Goal: Task Accomplishment & Management: Complete application form

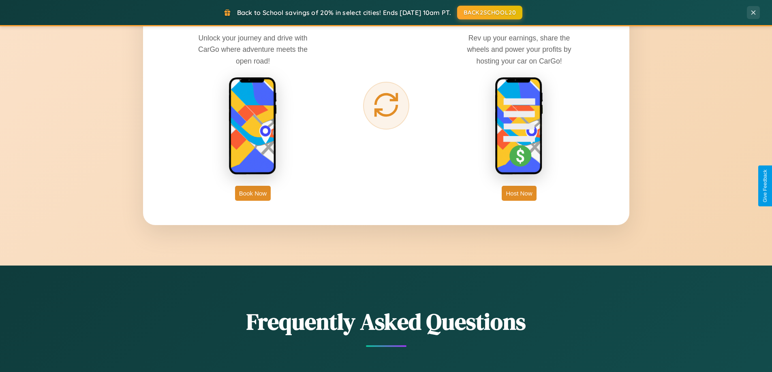
scroll to position [1558, 0]
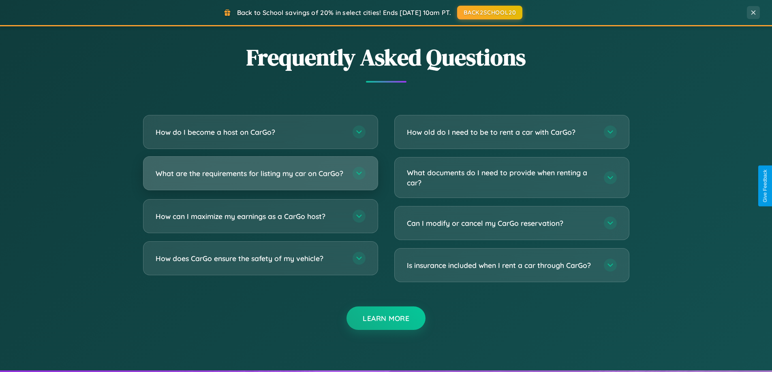
click at [260, 177] on h3 "What are the requirements for listing my car on CarGo?" at bounding box center [250, 173] width 189 height 10
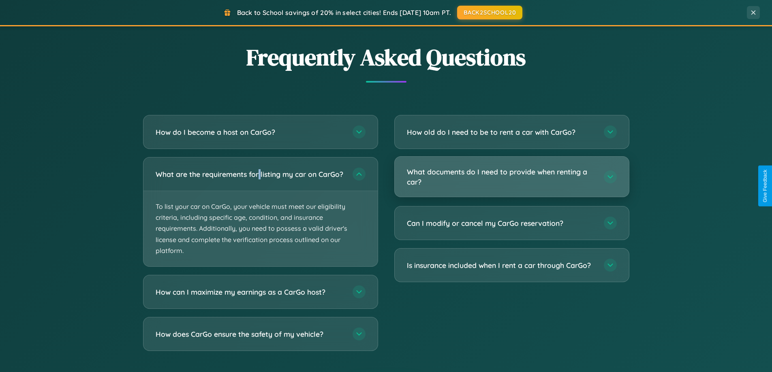
click at [511, 177] on h3 "What documents do I need to provide when renting a car?" at bounding box center [501, 177] width 189 height 20
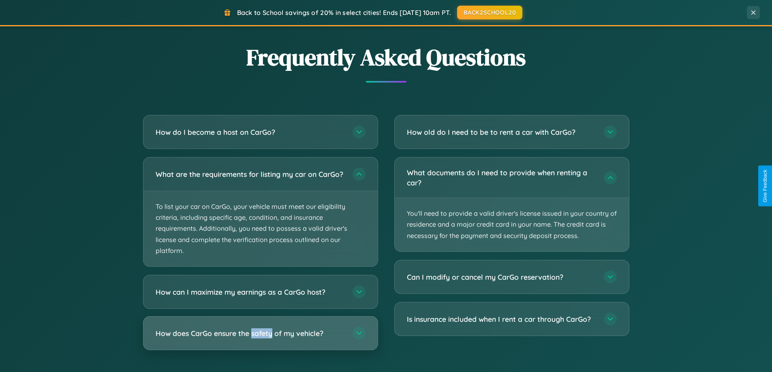
click at [260, 339] on h3 "How does CarGo ensure the safety of my vehicle?" at bounding box center [250, 333] width 189 height 10
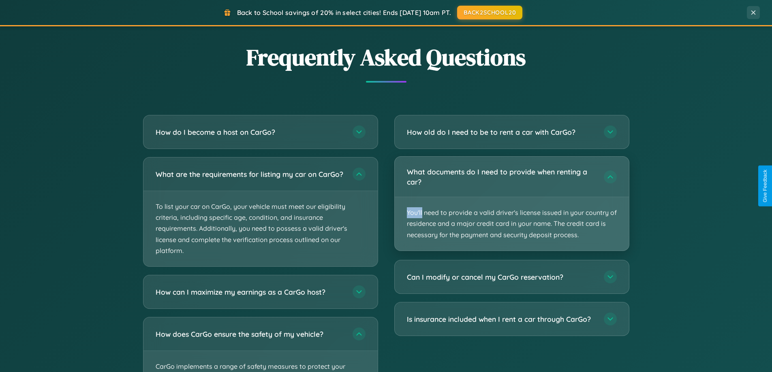
click at [511, 204] on p "You'll need to provide a valid driver's license issued in your country of resid…" at bounding box center [511, 223] width 234 height 53
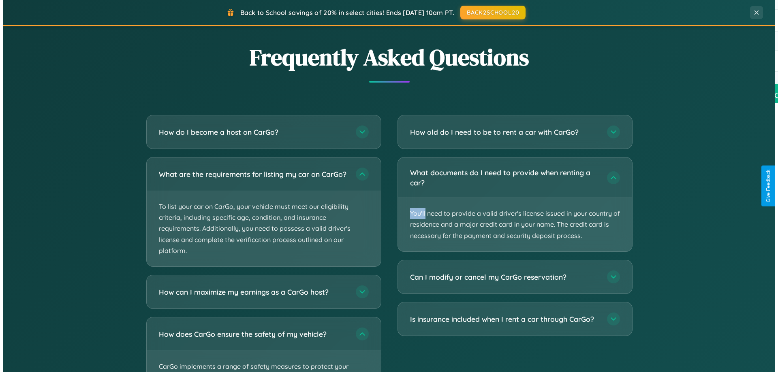
scroll to position [0, 0]
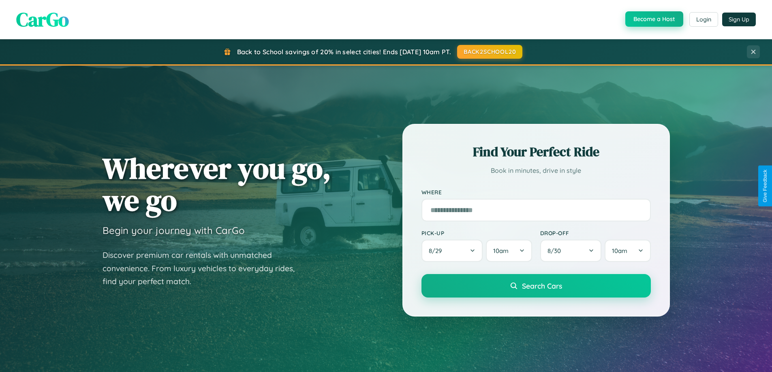
click at [653, 19] on button "Become a Host" at bounding box center [654, 18] width 58 height 15
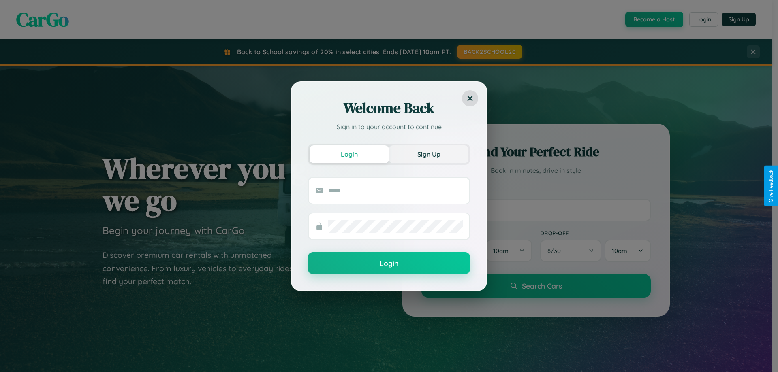
click at [428, 154] on button "Sign Up" at bounding box center [428, 154] width 79 height 18
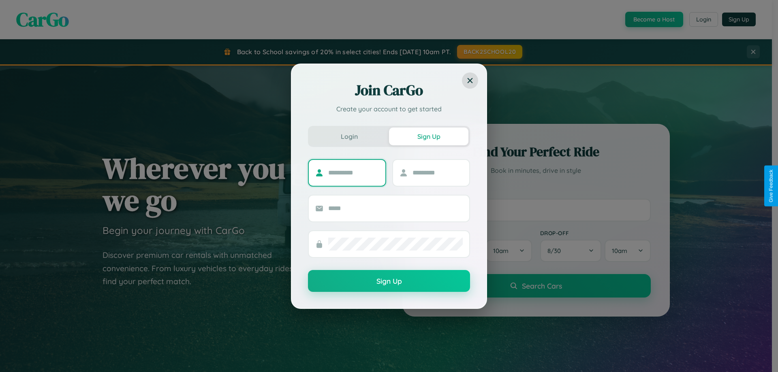
click at [353, 173] on input "text" at bounding box center [353, 172] width 51 height 13
type input "****"
click at [437, 173] on input "text" at bounding box center [437, 172] width 51 height 13
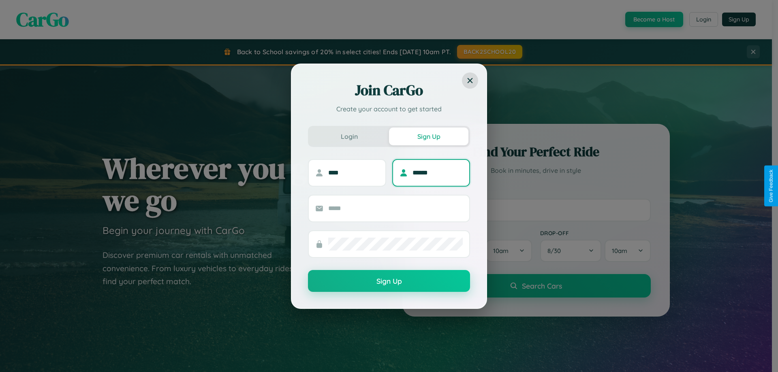
type input "******"
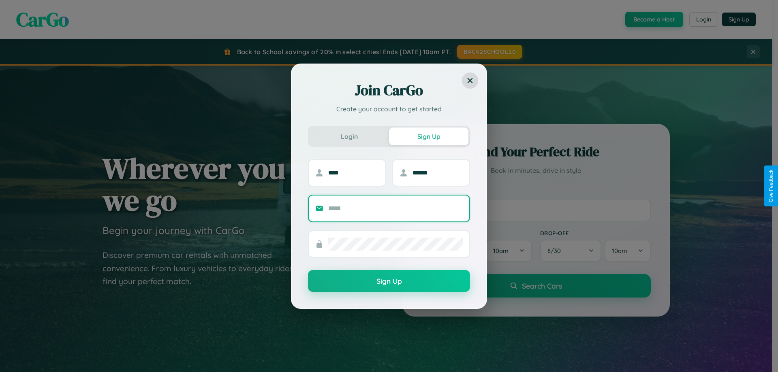
click at [395, 208] on input "text" at bounding box center [395, 208] width 134 height 13
type input "**********"
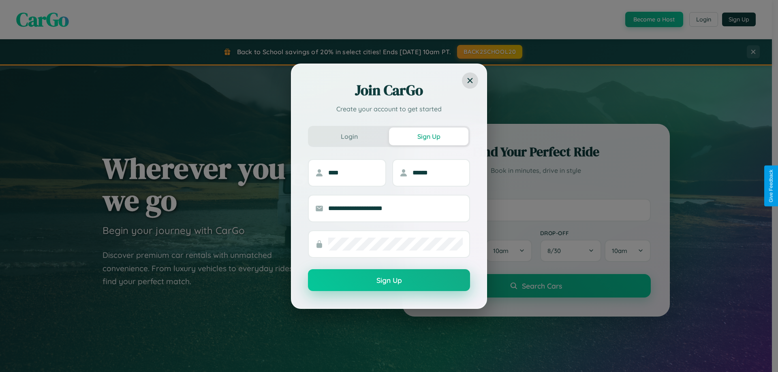
click at [389, 281] on button "Sign Up" at bounding box center [389, 280] width 162 height 22
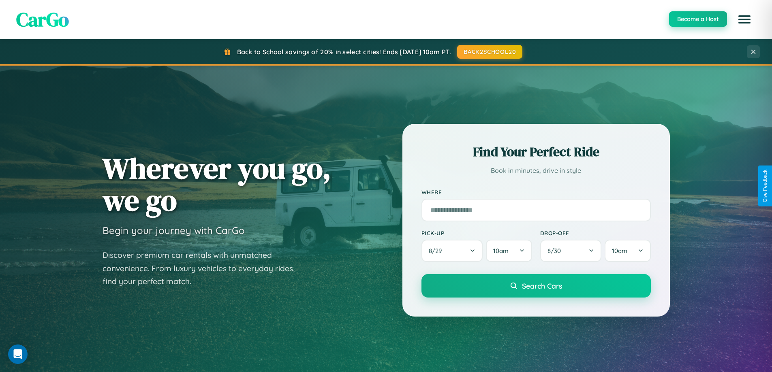
click at [697, 19] on button "Become a Host" at bounding box center [698, 18] width 58 height 15
